Goal: Task Accomplishment & Management: Complete application form

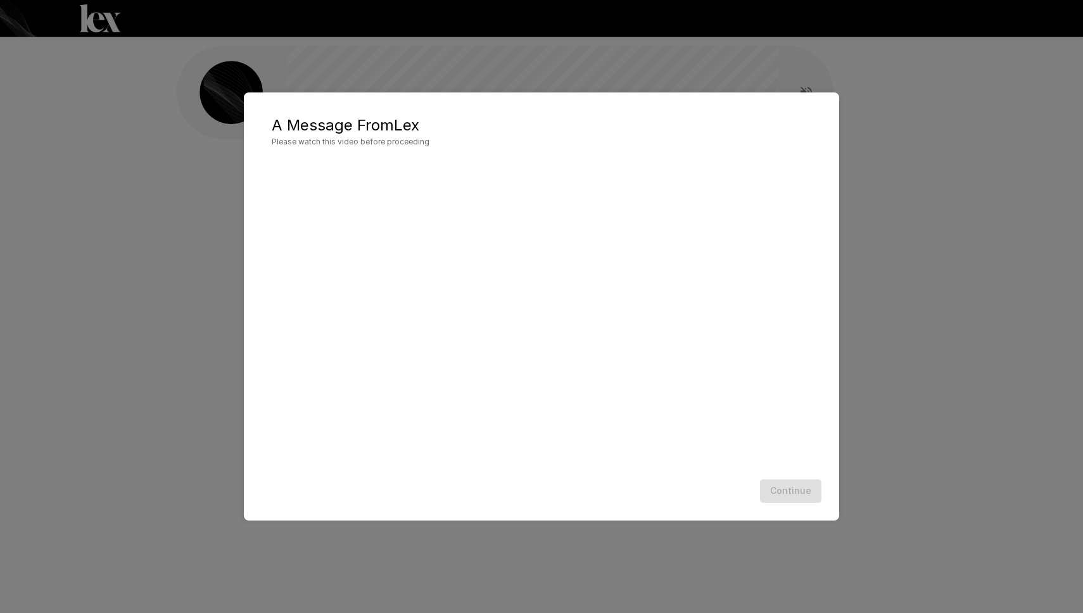
scroll to position [1, 0]
click at [212, 325] on div "A Message From [PERSON_NAME] Please watch this video before proceeding Continue" at bounding box center [541, 306] width 1083 height 613
click at [785, 491] on button "Continue" at bounding box center [790, 490] width 61 height 23
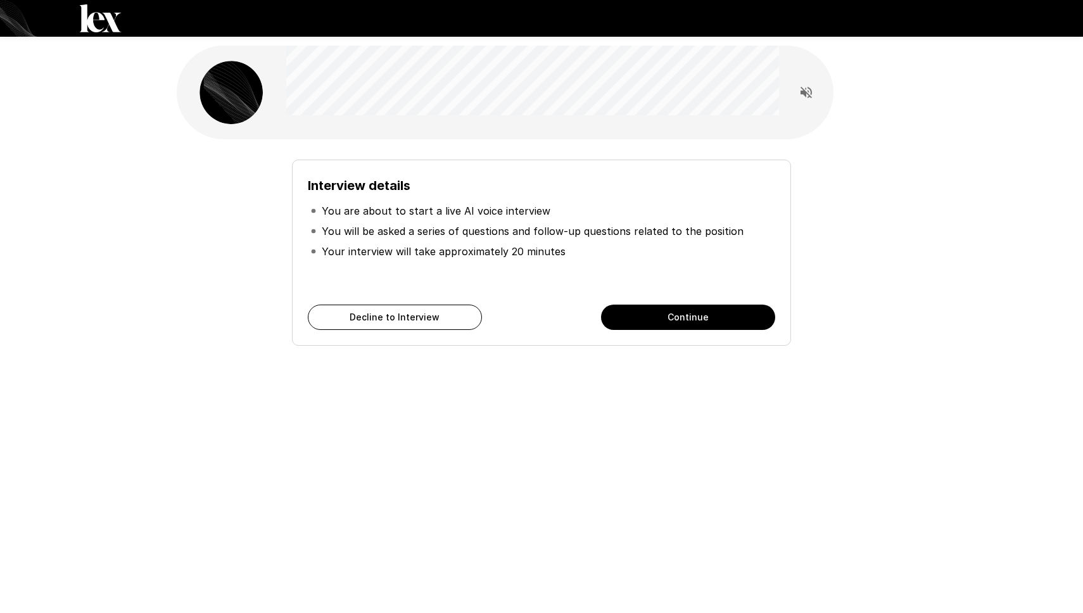
click at [691, 184] on h6 "Interview details" at bounding box center [541, 185] width 467 height 20
click at [678, 319] on button "Continue" at bounding box center [688, 317] width 174 height 25
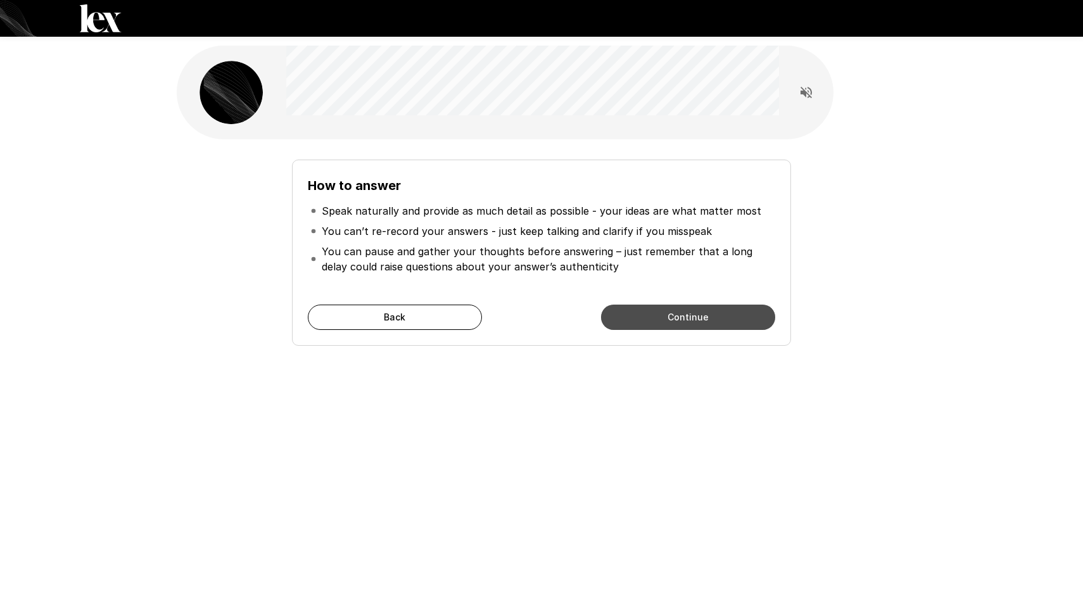
click at [653, 314] on button "Continue" at bounding box center [688, 317] width 174 height 25
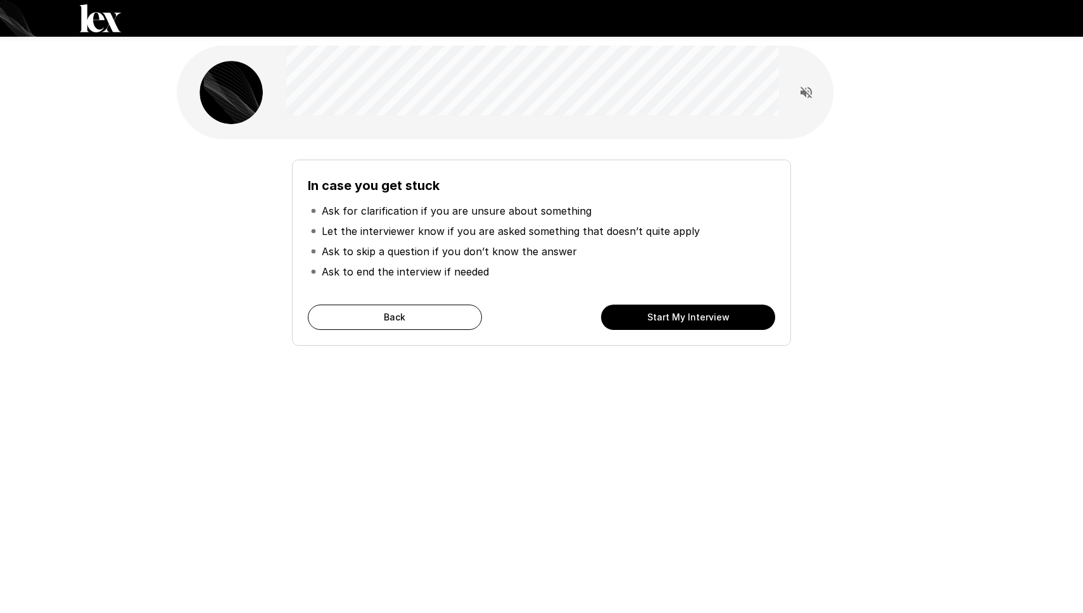
click at [648, 318] on button "Start My Interview" at bounding box center [688, 317] width 174 height 25
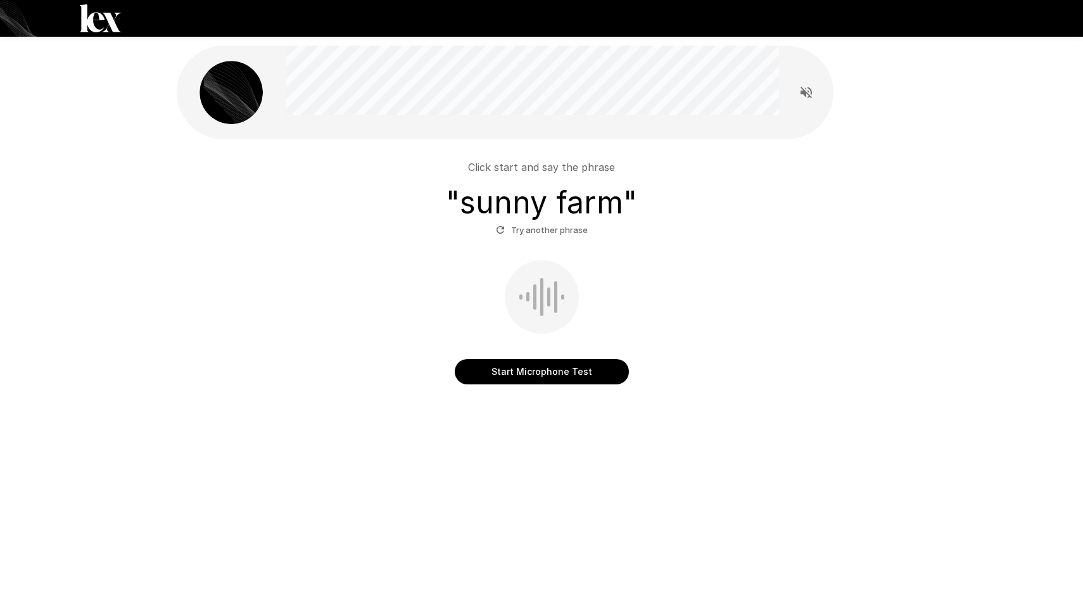
click at [559, 373] on button "Start Microphone Test" at bounding box center [542, 371] width 174 height 25
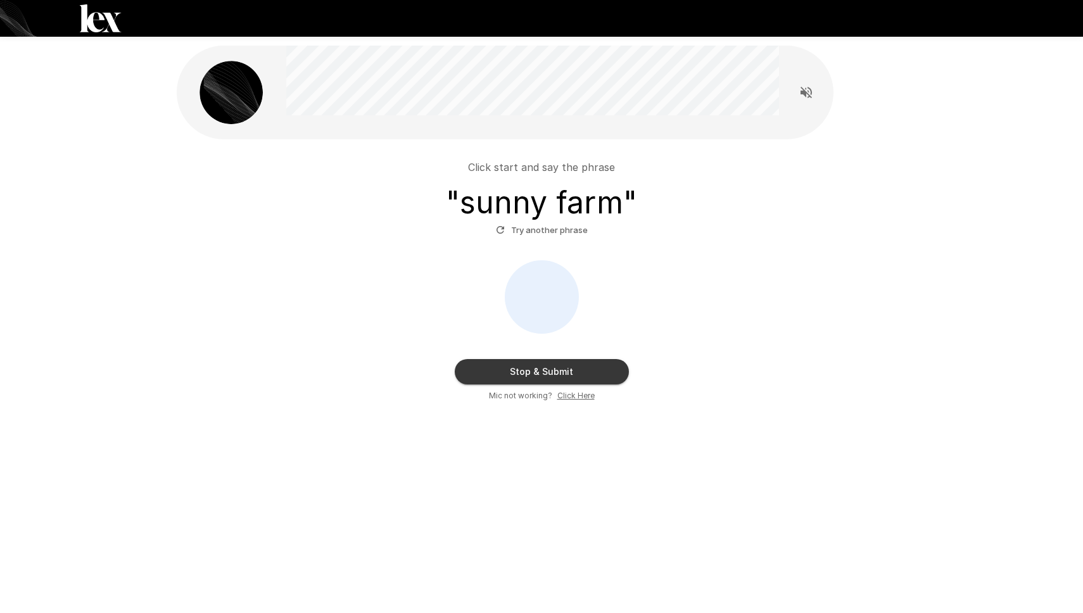
click at [557, 365] on button "Stop & Submit" at bounding box center [542, 371] width 174 height 25
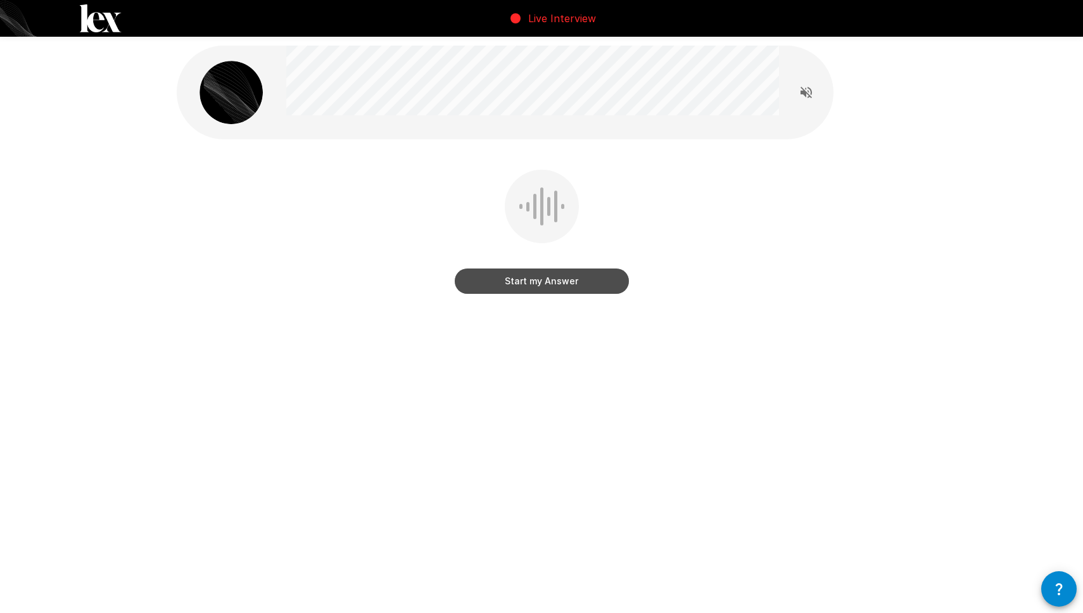
click at [547, 279] on button "Start my Answer" at bounding box center [542, 281] width 174 height 25
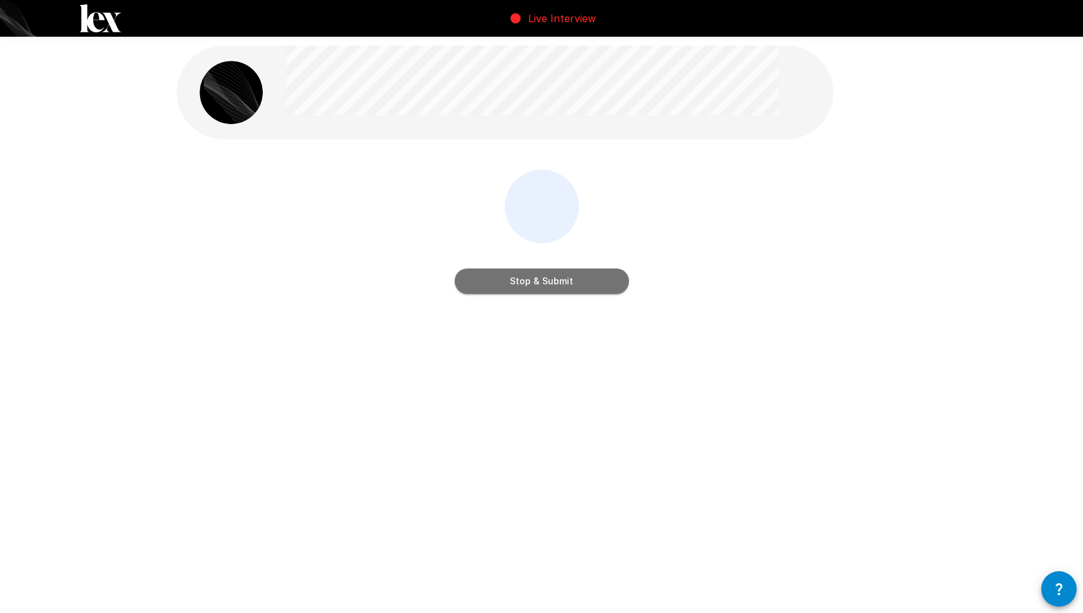
click at [545, 281] on button "Stop & Submit" at bounding box center [542, 281] width 174 height 25
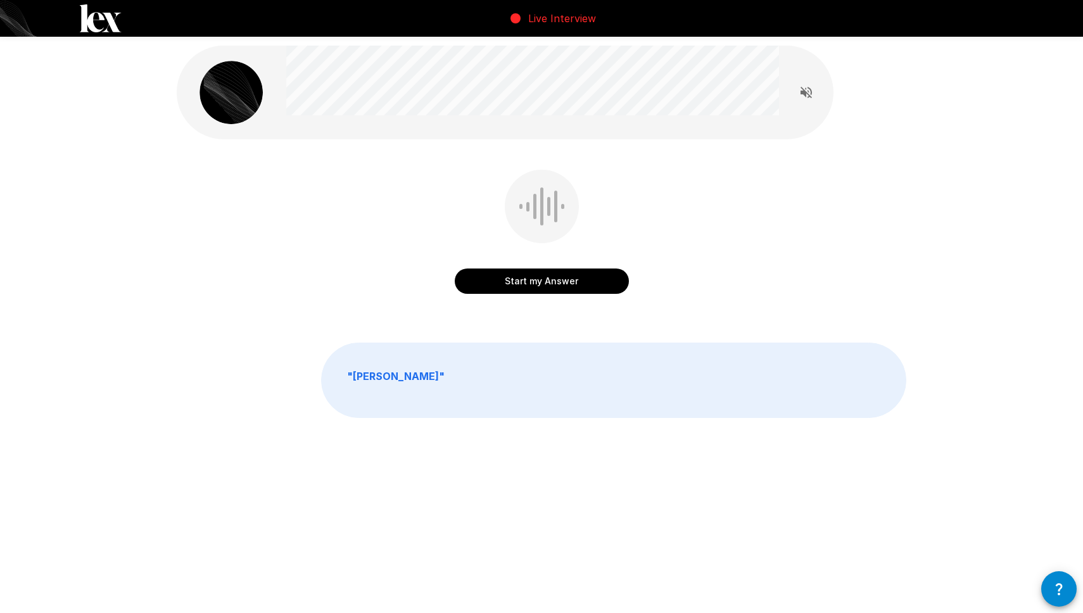
click at [545, 280] on button "Start my Answer" at bounding box center [542, 281] width 174 height 25
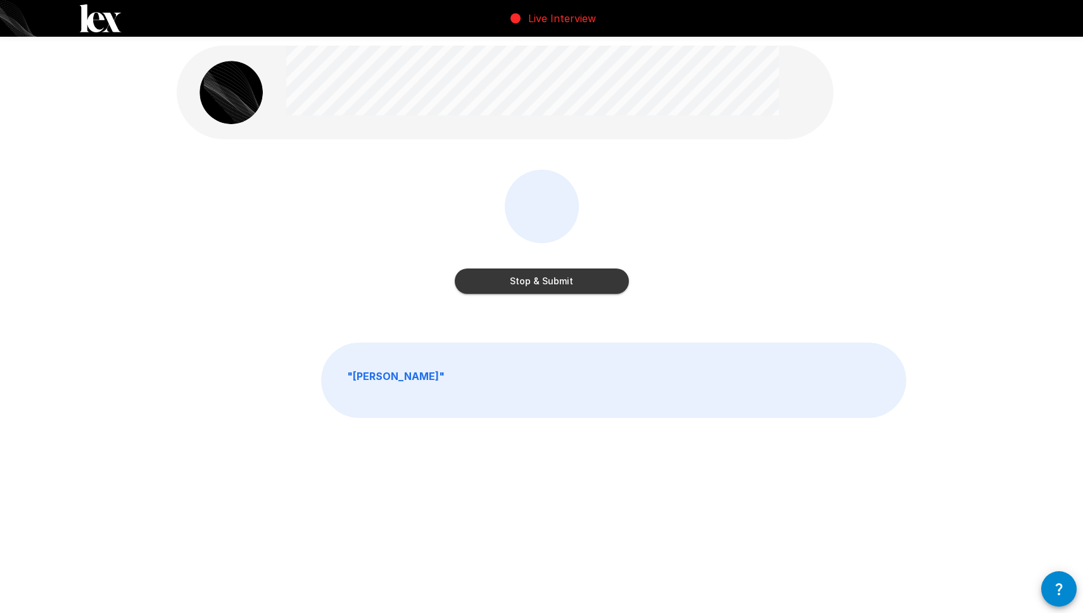
click at [545, 280] on button "Stop & Submit" at bounding box center [542, 281] width 174 height 25
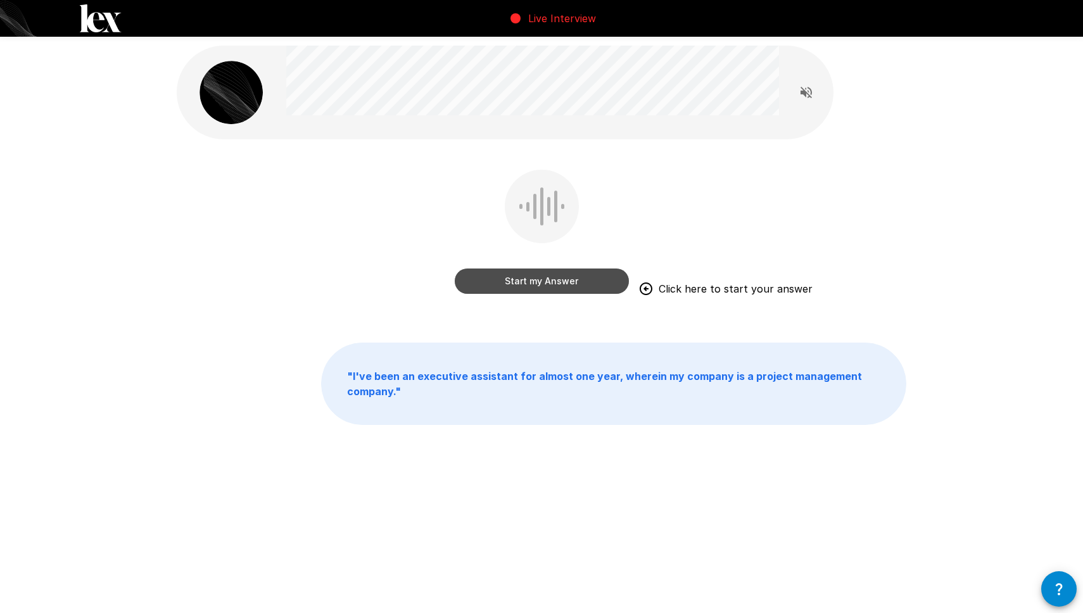
click at [542, 284] on button "Start my Answer" at bounding box center [542, 281] width 174 height 25
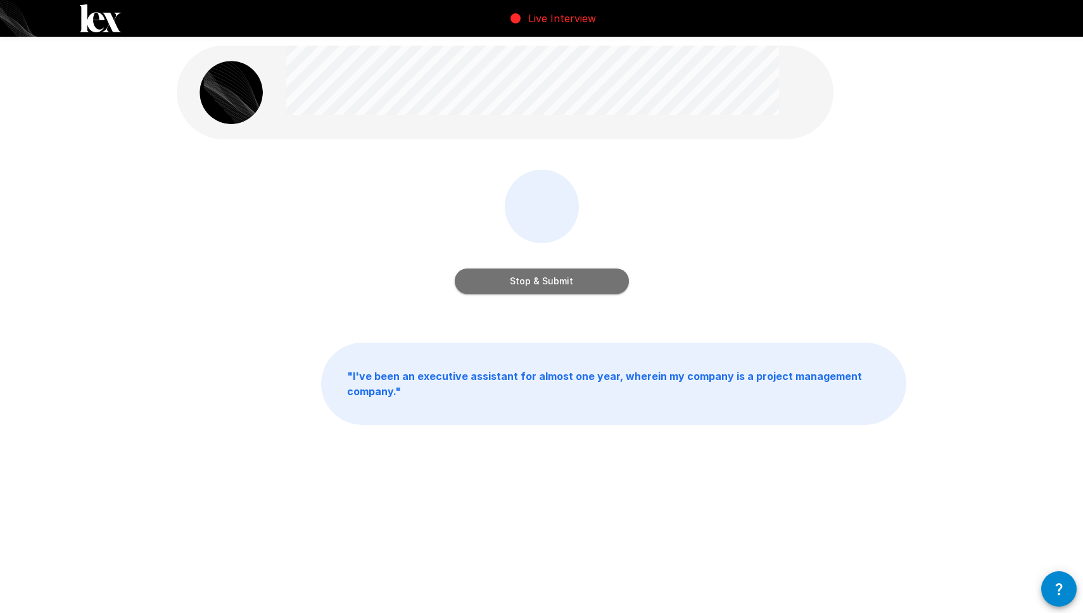
click at [540, 286] on button "Stop & Submit" at bounding box center [542, 281] width 174 height 25
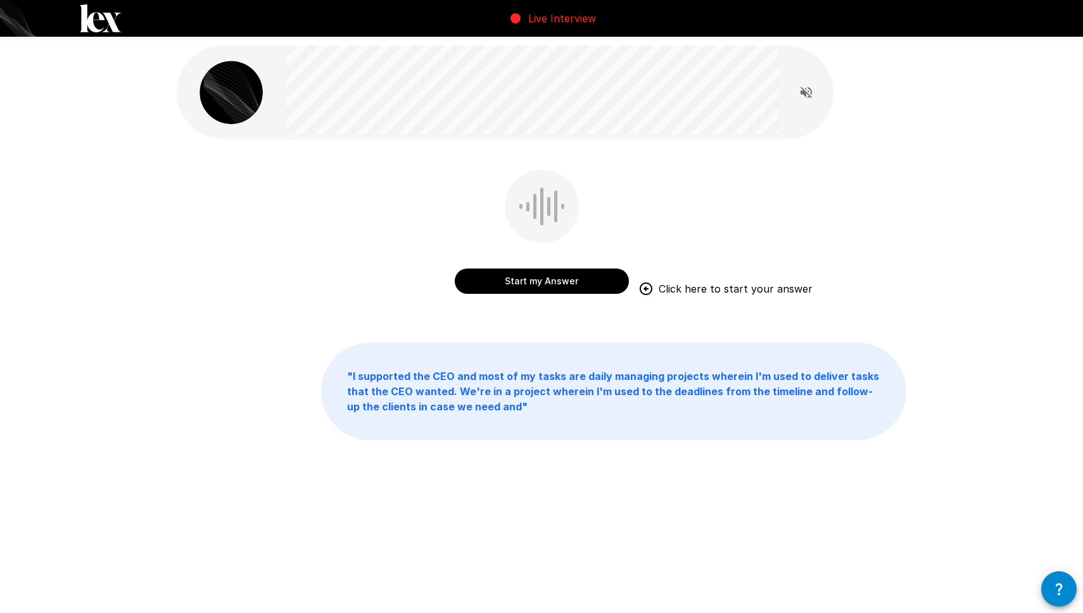
click at [535, 282] on button "Start my Answer" at bounding box center [542, 281] width 174 height 25
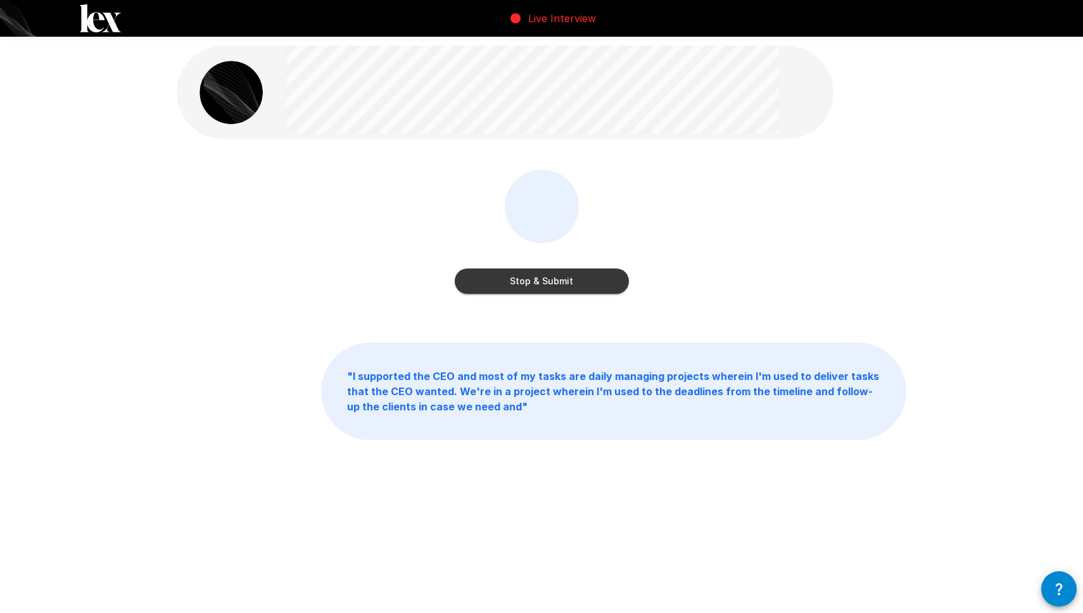
click at [535, 282] on button "Stop & Submit" at bounding box center [542, 281] width 174 height 25
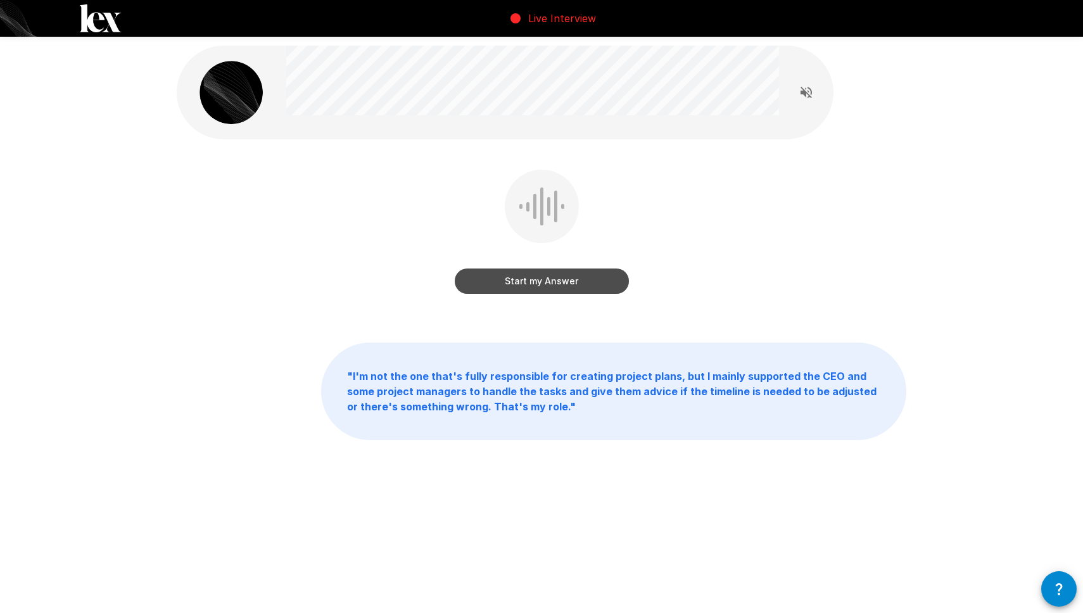
click at [552, 279] on button "Start my Answer" at bounding box center [542, 281] width 174 height 25
click at [552, 277] on button "Stop & Submit" at bounding box center [542, 281] width 174 height 25
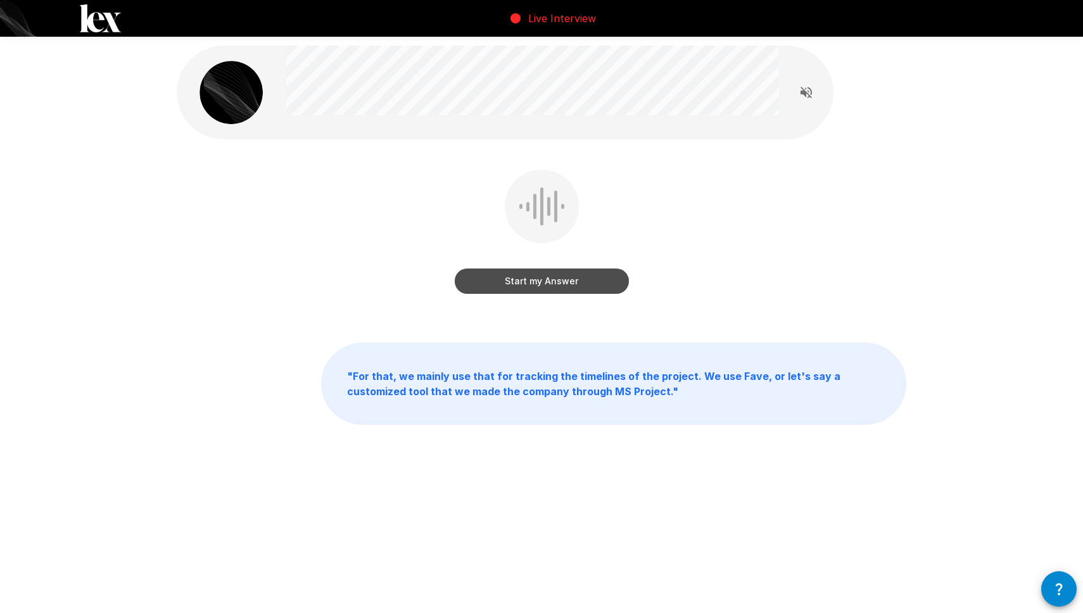
click at [510, 277] on button "Start my Answer" at bounding box center [542, 281] width 174 height 25
click at [512, 270] on button "Stop & Submit" at bounding box center [542, 281] width 174 height 25
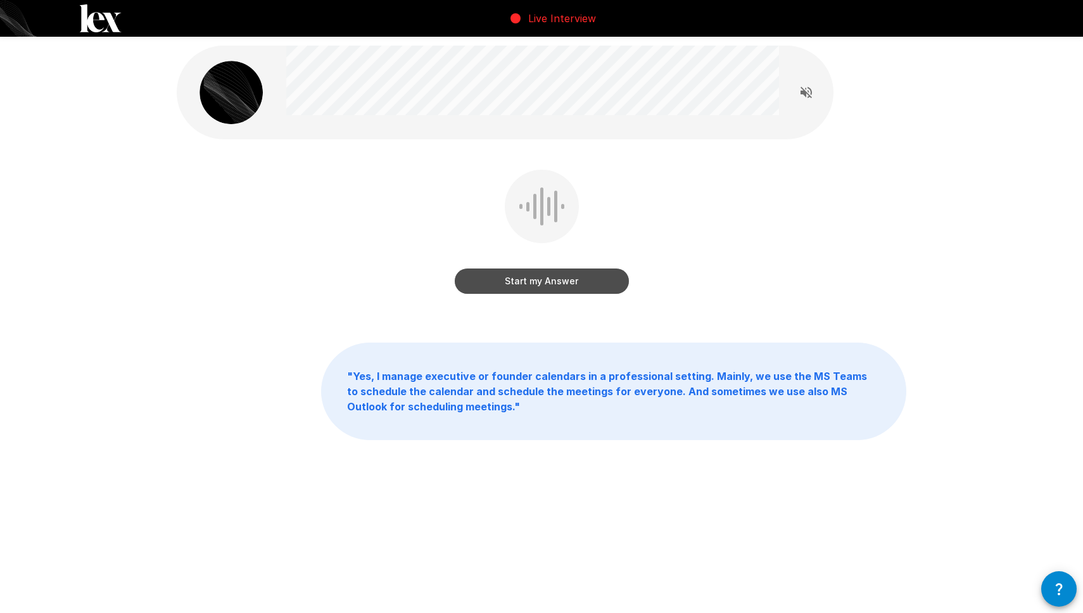
click at [540, 283] on button "Start my Answer" at bounding box center [542, 281] width 174 height 25
click at [542, 282] on button "Stop & Submit" at bounding box center [542, 281] width 174 height 25
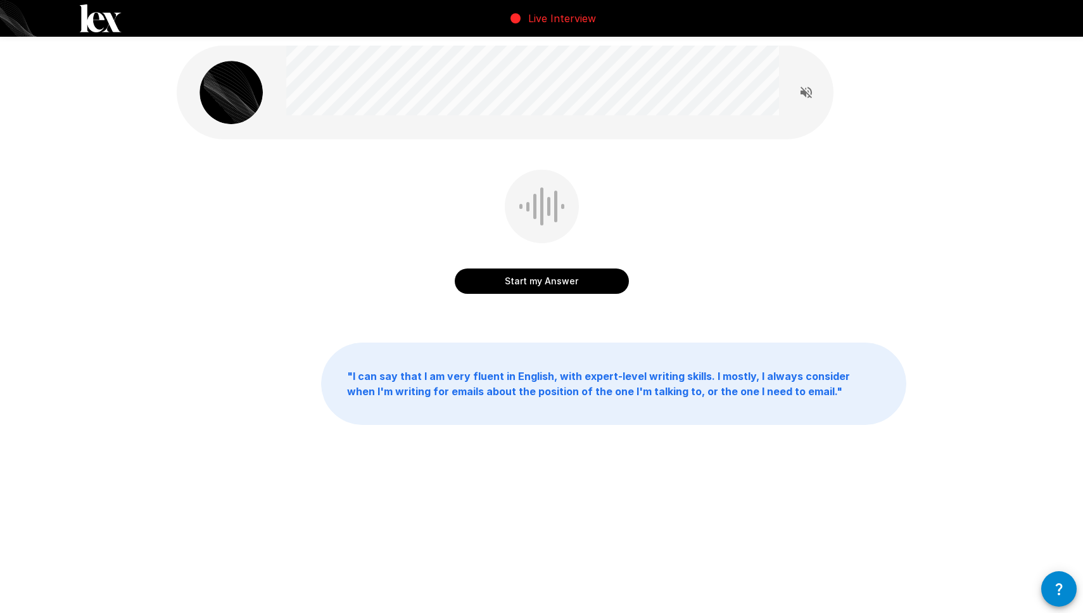
click at [546, 281] on button "Start my Answer" at bounding box center [542, 281] width 174 height 25
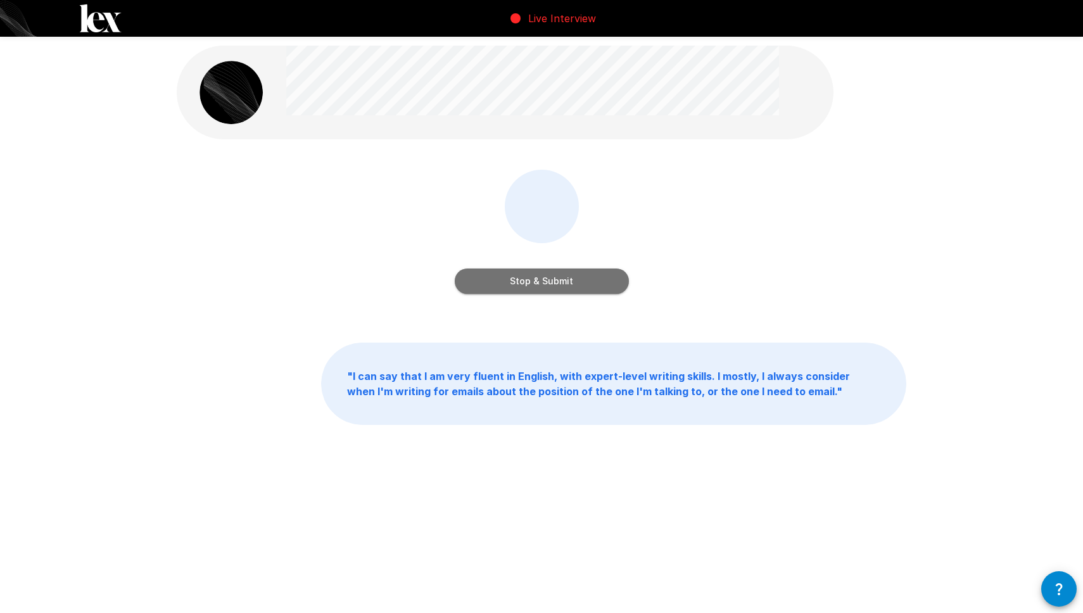
click at [547, 281] on button "Stop & Submit" at bounding box center [542, 281] width 174 height 25
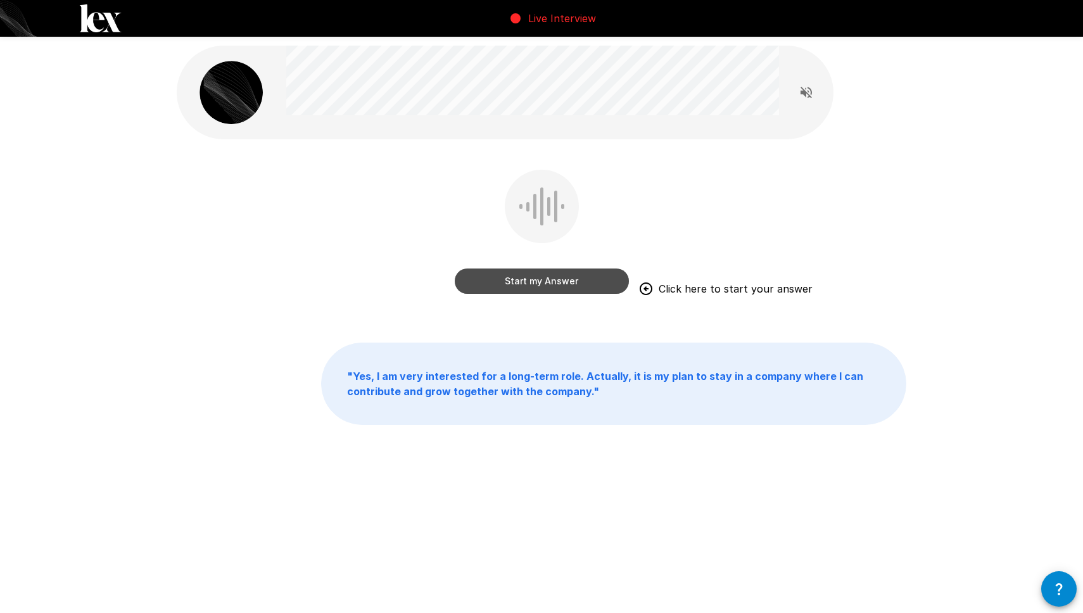
click at [557, 279] on button "Start my Answer" at bounding box center [542, 281] width 174 height 25
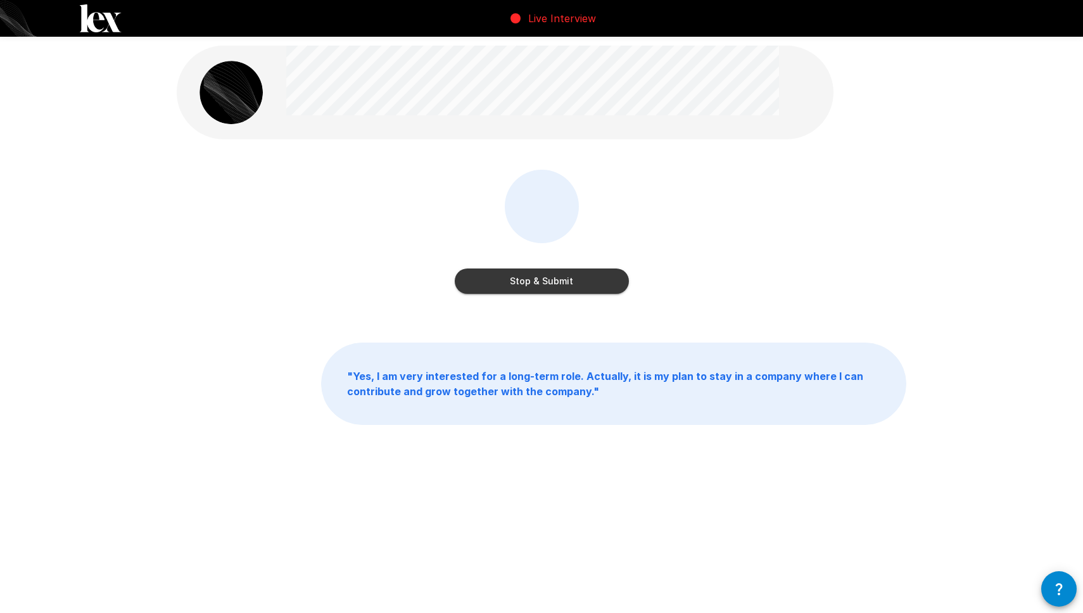
click at [557, 279] on button "Stop & Submit" at bounding box center [542, 281] width 174 height 25
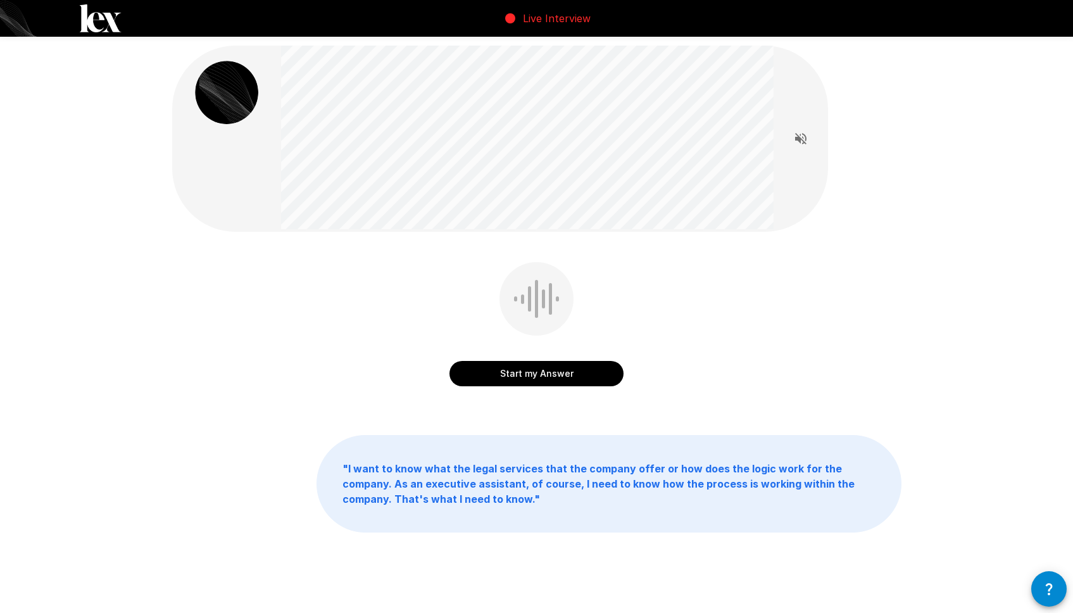
click at [528, 372] on button "Start my Answer" at bounding box center [537, 373] width 174 height 25
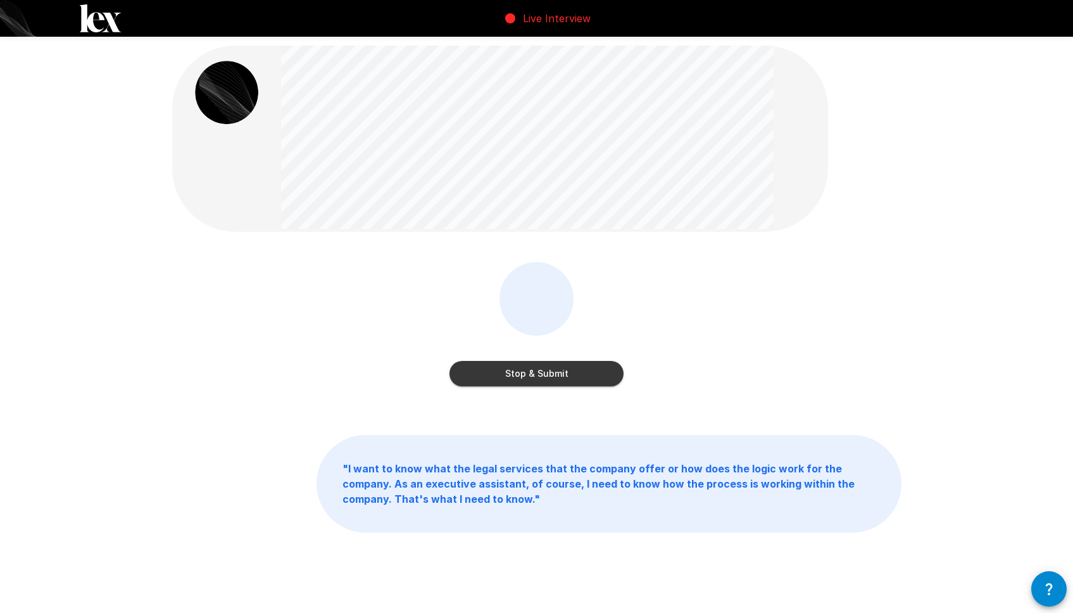
click at [528, 372] on button "Stop & Submit" at bounding box center [537, 373] width 174 height 25
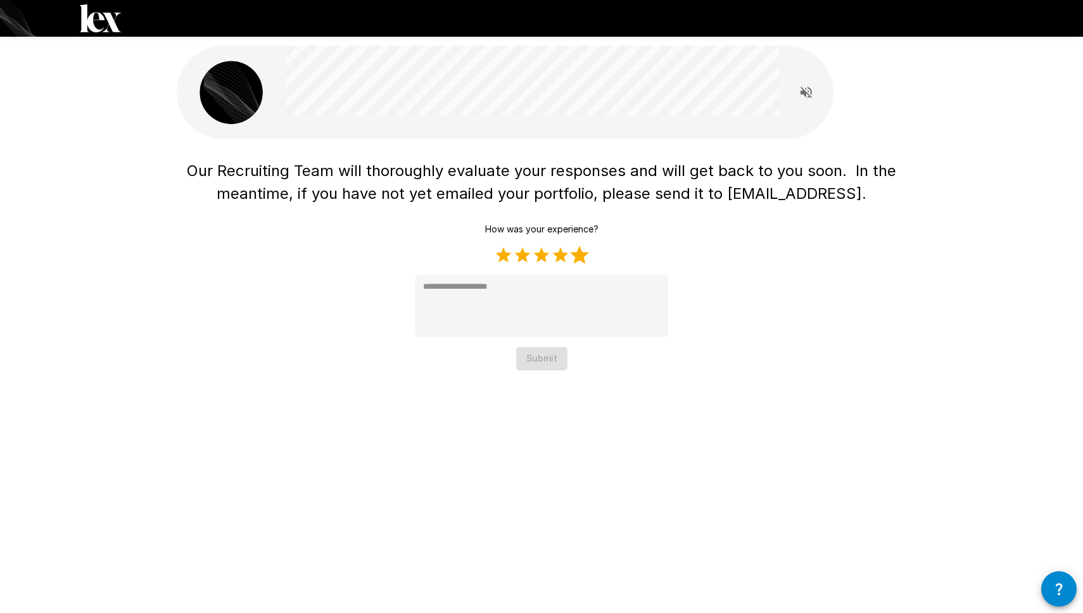
click at [580, 253] on label "5 Stars" at bounding box center [579, 255] width 19 height 19
type textarea "*"
click at [547, 361] on button "Submit" at bounding box center [541, 358] width 51 height 23
